Goal: Information Seeking & Learning: Learn about a topic

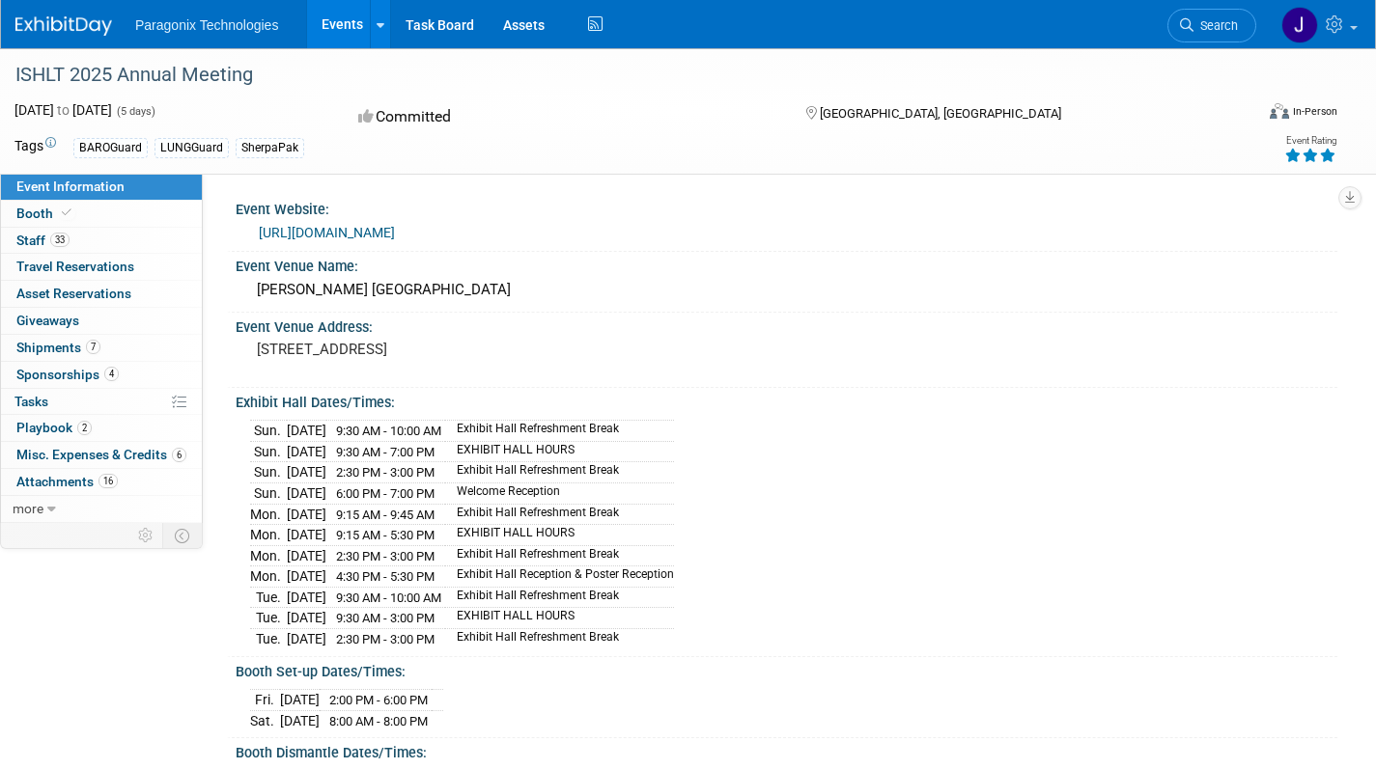
click at [347, 32] on link "Events" at bounding box center [342, 24] width 70 height 48
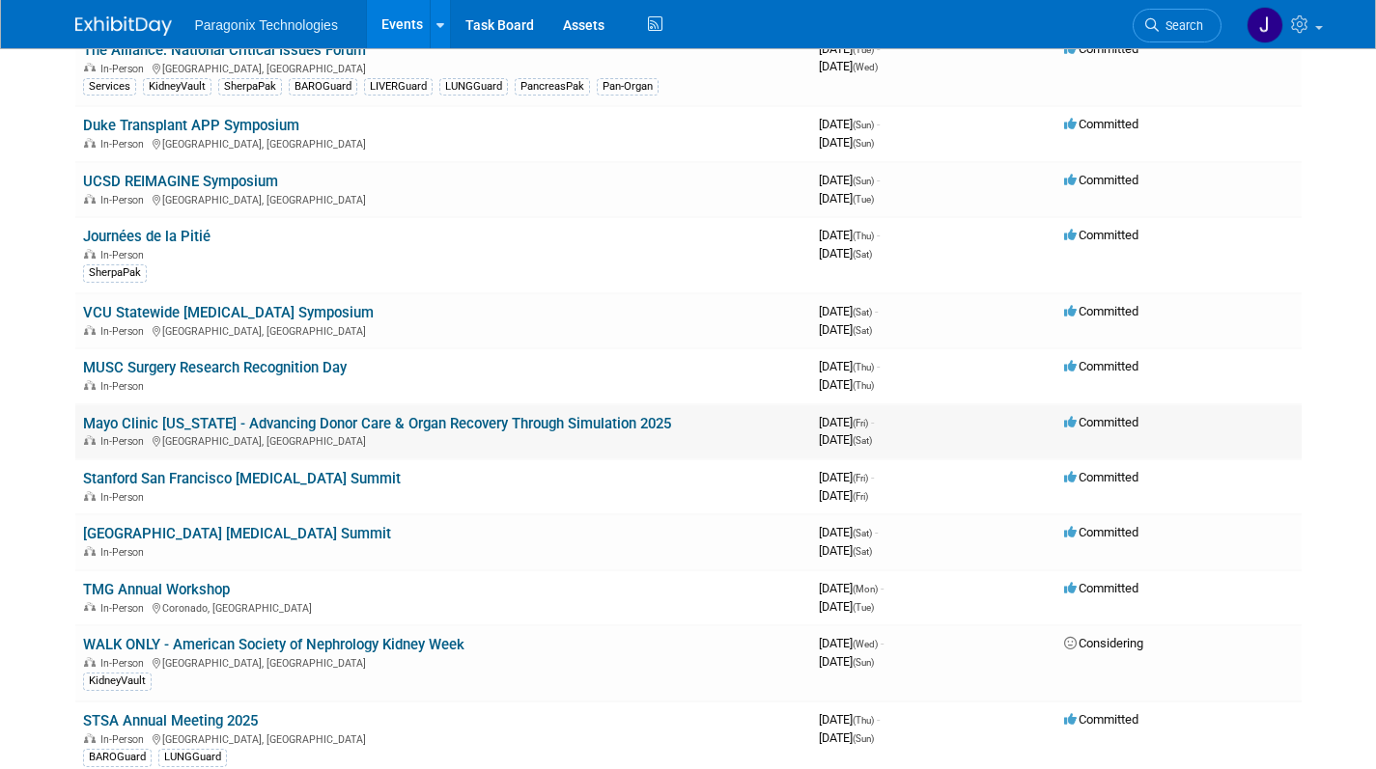
scroll to position [854, 0]
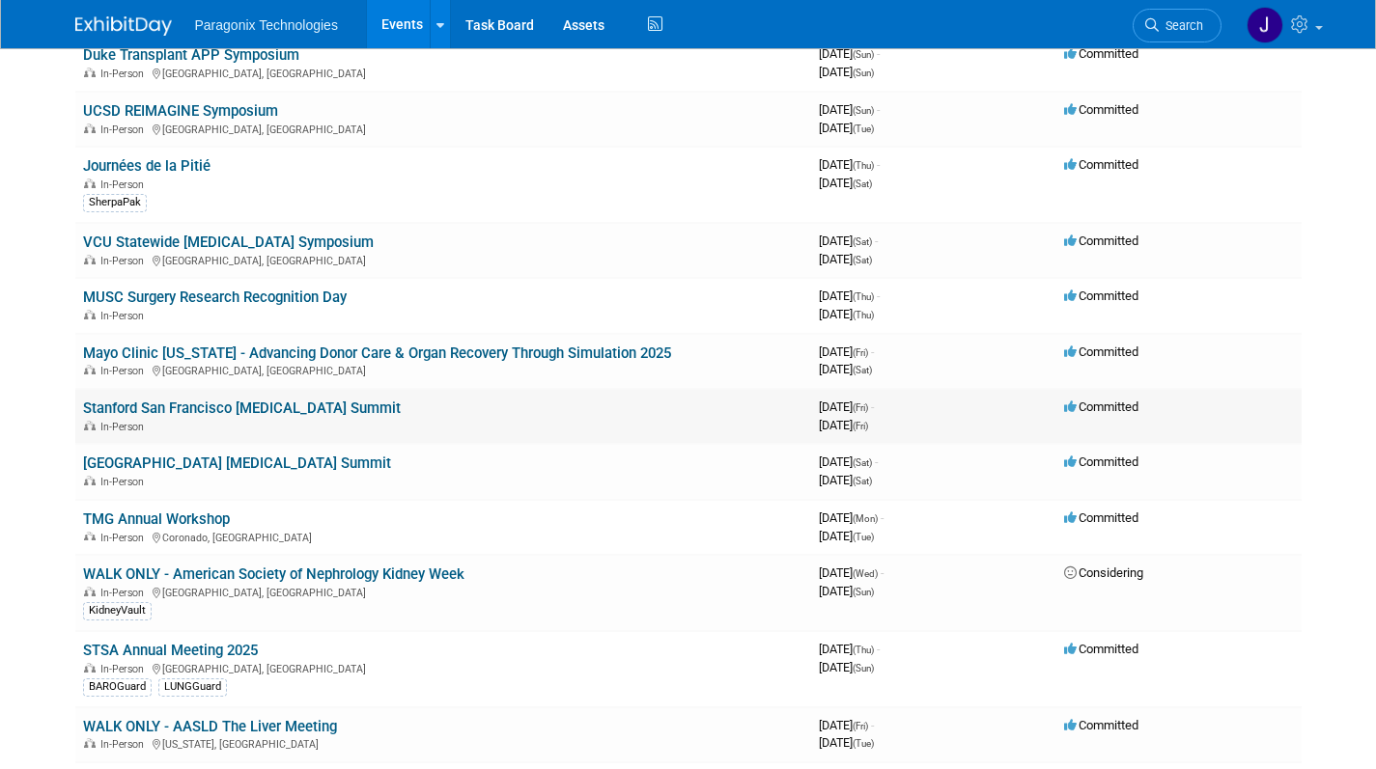
click at [365, 407] on link "Stanford San Francisco [MEDICAL_DATA] Summit" at bounding box center [242, 408] width 318 height 17
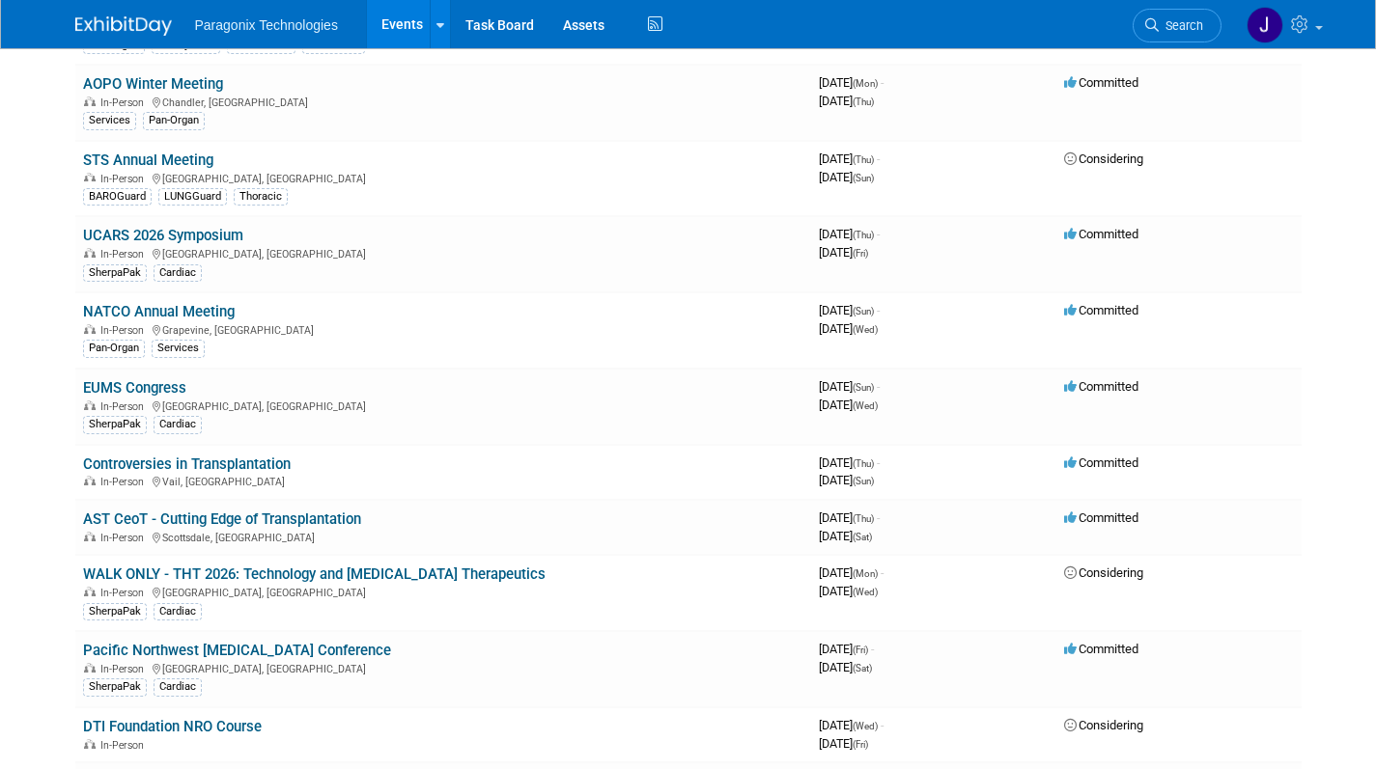
scroll to position [1924, 0]
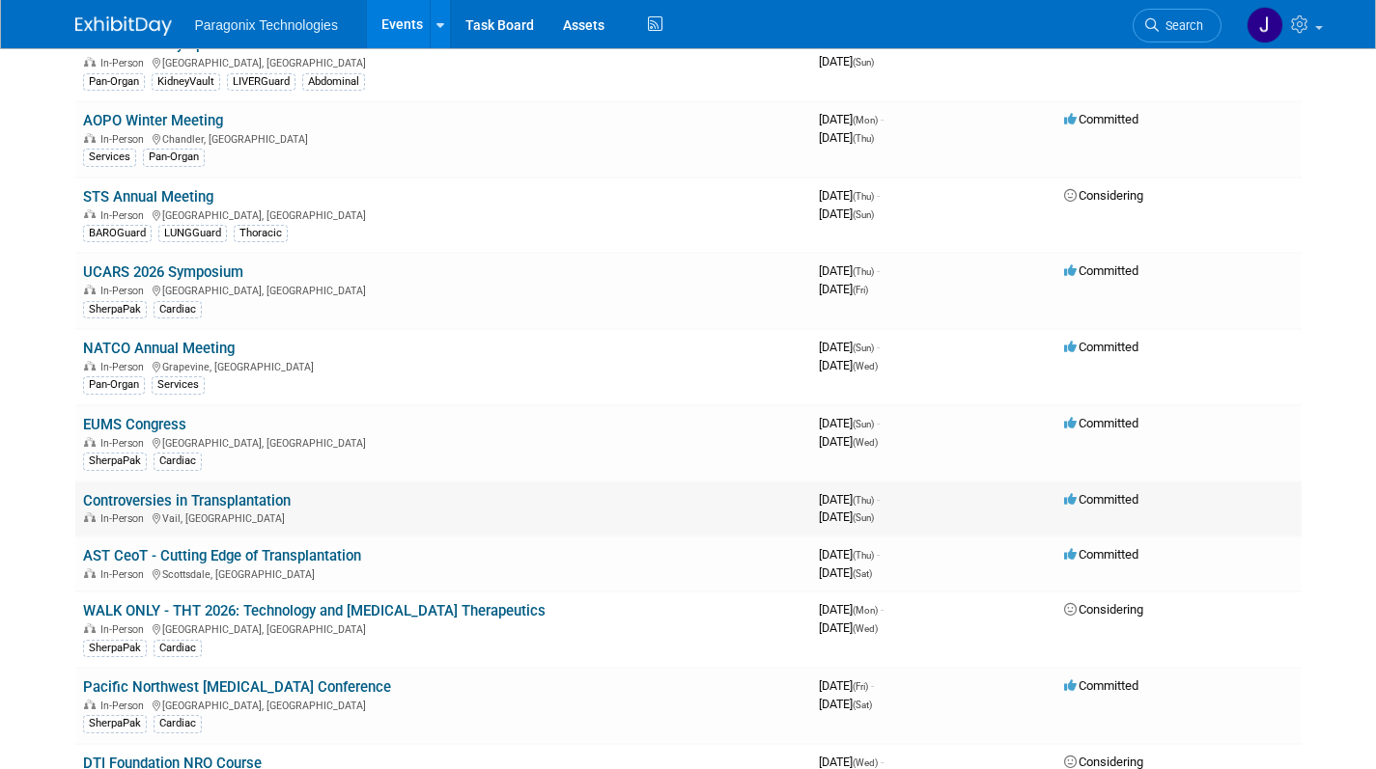
click at [257, 500] on link "Controversies in Transplantation" at bounding box center [187, 500] width 208 height 17
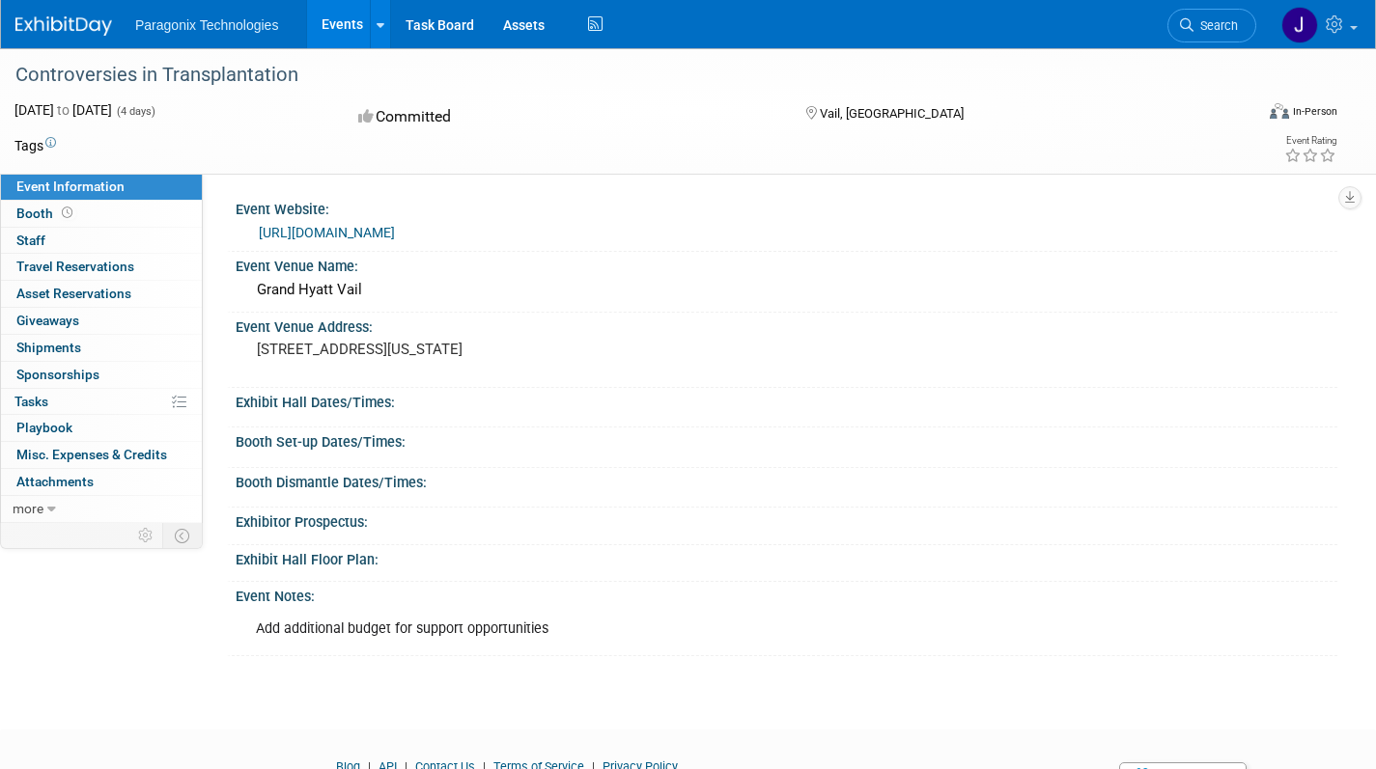
click at [395, 235] on link "[URL][DOMAIN_NAME]" at bounding box center [327, 232] width 136 height 15
